Goal: Task Accomplishment & Management: Complete application form

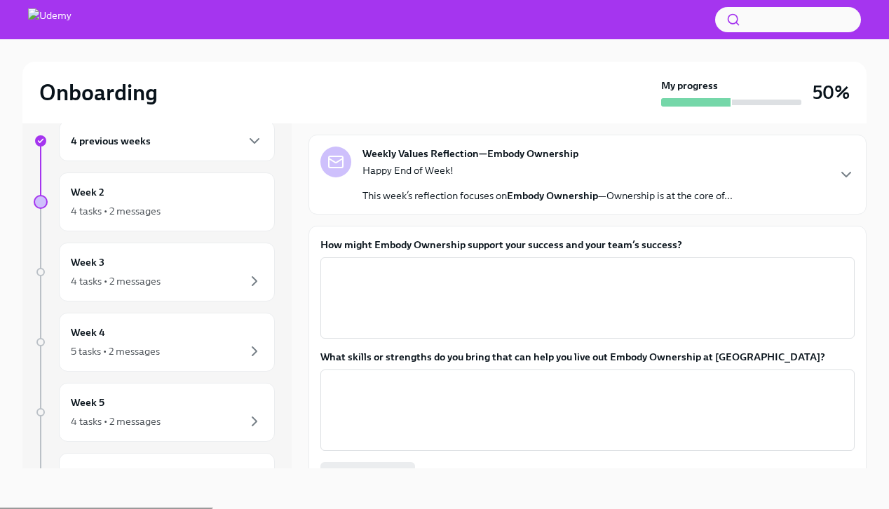
scroll to position [48, 0]
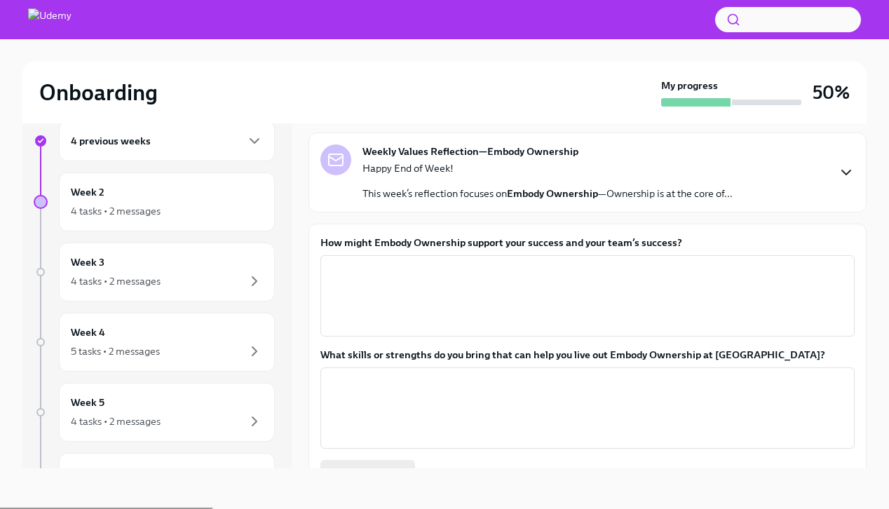
click at [842, 175] on icon "button" at bounding box center [846, 172] width 8 height 4
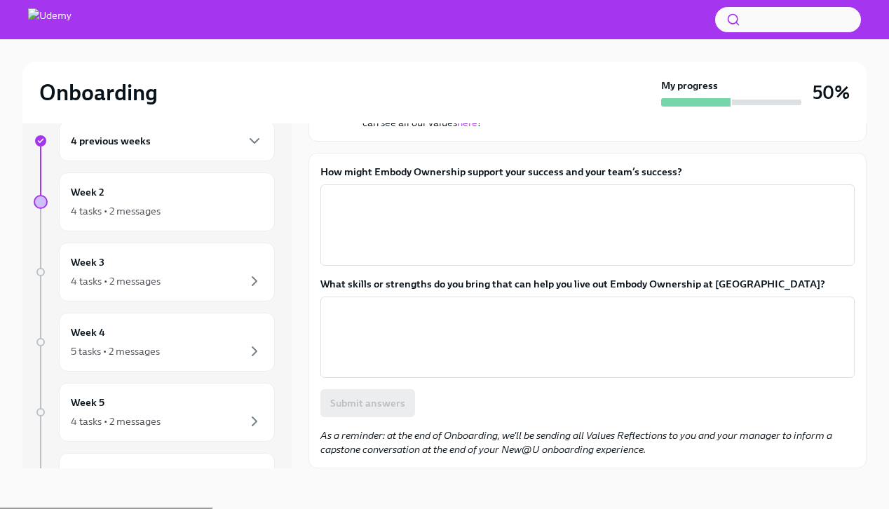
scroll to position [194, 0]
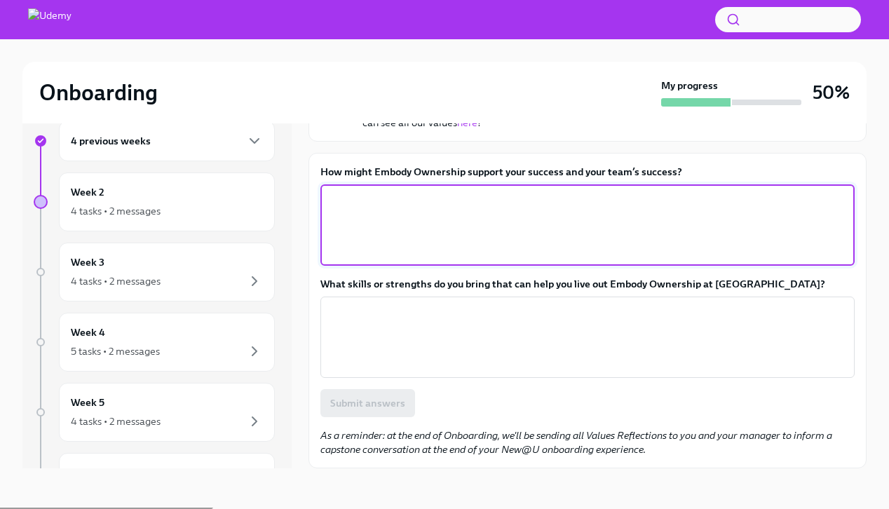
click at [737, 249] on textarea "How might Embody Ownership support your success and your team’s success?" at bounding box center [587, 224] width 517 height 67
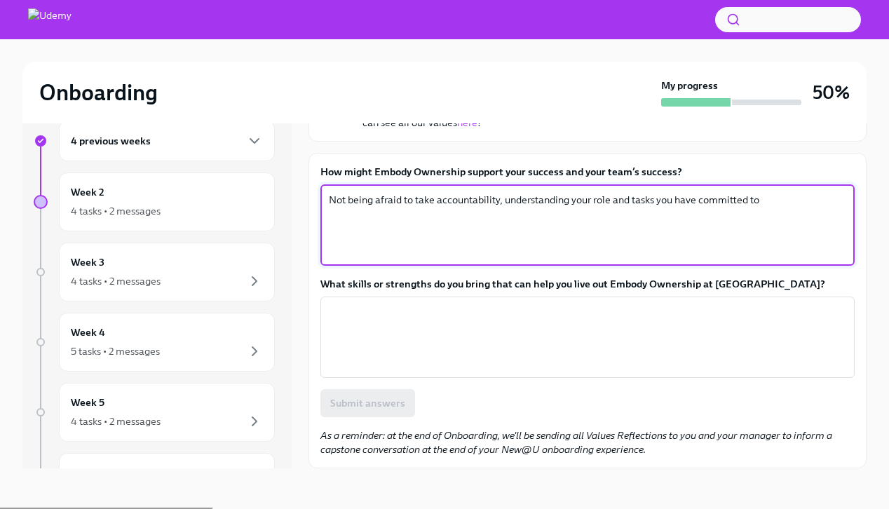
click at [329, 203] on textarea "Not being afraid to take accountability, understanding your role and tasks you …" at bounding box center [587, 224] width 517 height 67
click at [526, 208] on textarea "+ Not being afraid to take accountability, understanding your role and tasks yo…" at bounding box center [587, 224] width 517 height 67
drag, startPoint x: 432, startPoint y: 224, endPoint x: 413, endPoint y: 222, distance: 19.7
click at [413, 223] on textarea "+ Not being afraid to take accountability + Understanding your role and tasks y…" at bounding box center [587, 224] width 517 height 67
drag, startPoint x: 541, startPoint y: 222, endPoint x: 524, endPoint y: 203, distance: 26.3
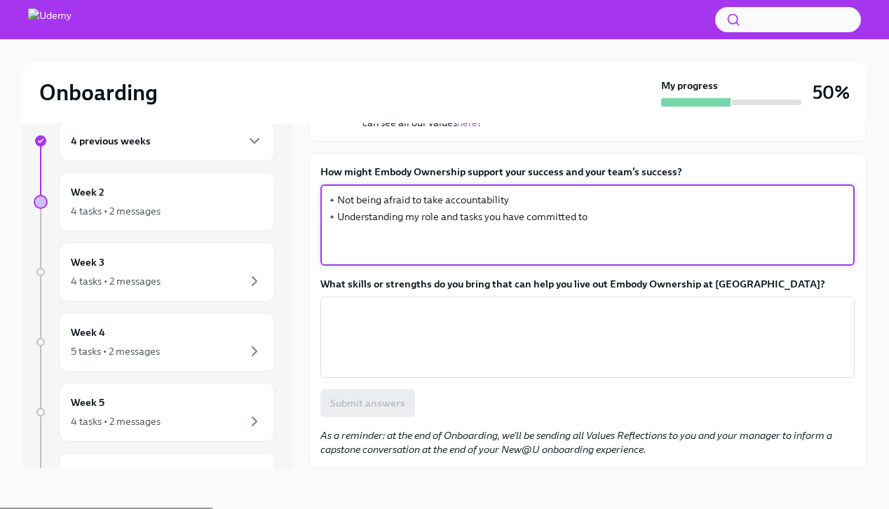
click at [514, 219] on textarea "+ Not being afraid to take accountability + Understanding my role and tasks you…" at bounding box center [587, 224] width 517 height 67
click at [596, 226] on textarea "+ Not being afraid to take accountability + Understanding my role and tasks I c…" at bounding box center [587, 224] width 517 height 67
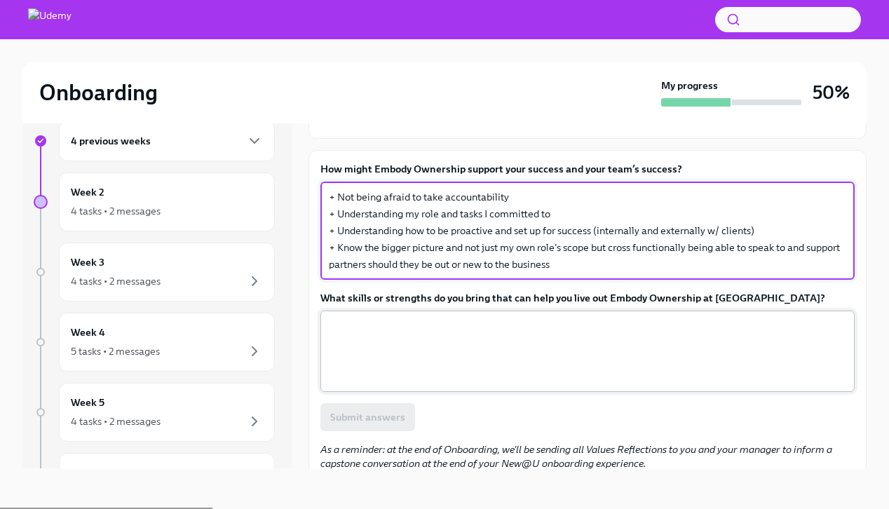
type textarea "+ Not being afraid to take accountability + Understanding my role and tasks I c…"
click at [486, 360] on textarea "What skills or strengths do you bring that can help you live out Embody Ownersh…" at bounding box center [587, 351] width 517 height 67
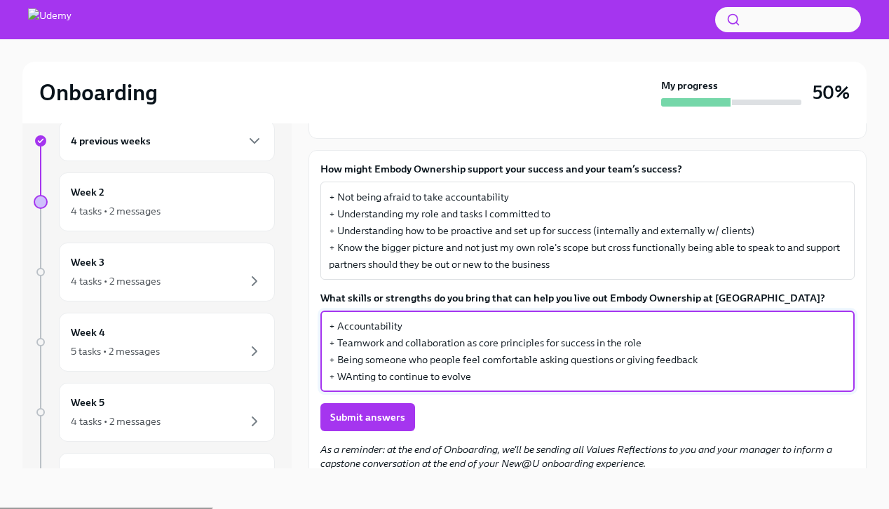
click at [351, 385] on textarea "+ Accountability + Teamwork and collaboration as core principles for success in…" at bounding box center [587, 351] width 517 height 67
click at [492, 385] on textarea "+ Accountability + Teamwork and collaboration as core principles for success in…" at bounding box center [587, 351] width 517 height 67
click at [343, 385] on textarea "+ Accountability + Teamwork and collaboration as core principles for success in…" at bounding box center [587, 351] width 517 height 67
click at [657, 380] on textarea "+ Accountability + Teamwork and collaboration as core principles for success in…" at bounding box center [587, 351] width 517 height 67
type textarea "+ Accountability + Teamwork and collaboration as core principles for success in…"
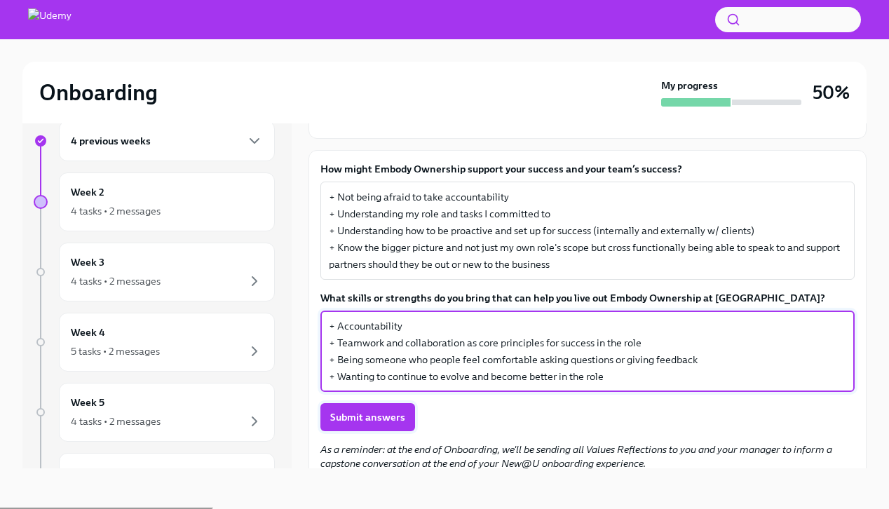
click at [401, 424] on span "Submit answers" at bounding box center [367, 417] width 75 height 14
